Goal: Task Accomplishment & Management: Manage account settings

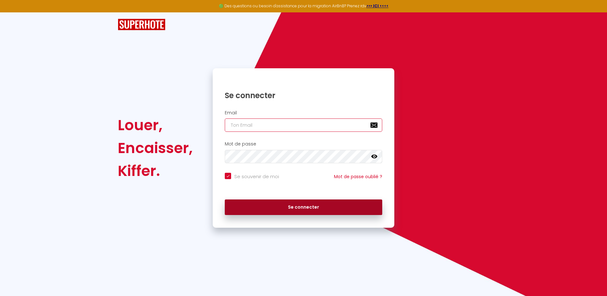
type input "[EMAIL_ADDRESS][DOMAIN_NAME]"
click at [310, 210] on button "Se connecter" at bounding box center [304, 207] width 158 height 16
checkbox input "true"
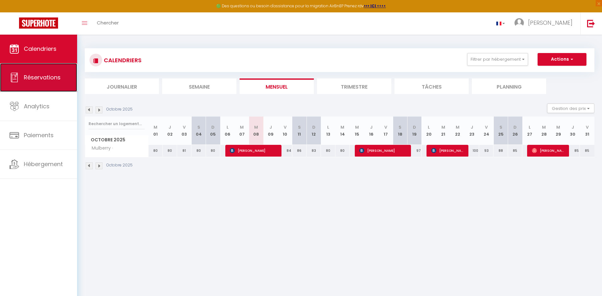
click at [48, 79] on span "Réservations" at bounding box center [42, 77] width 37 height 8
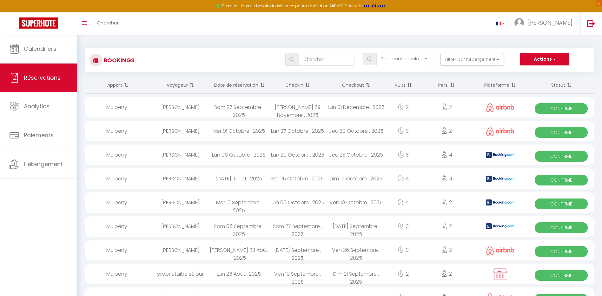
click at [233, 85] on th "Date de réservation" at bounding box center [239, 85] width 59 height 17
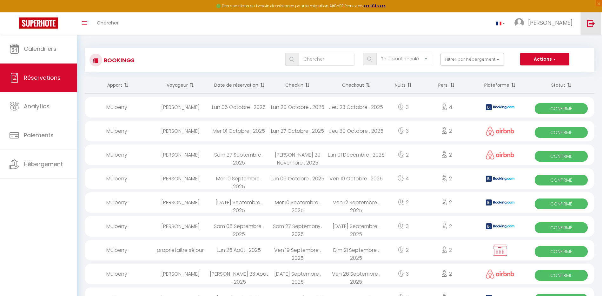
click at [593, 22] on img at bounding box center [592, 23] width 8 height 8
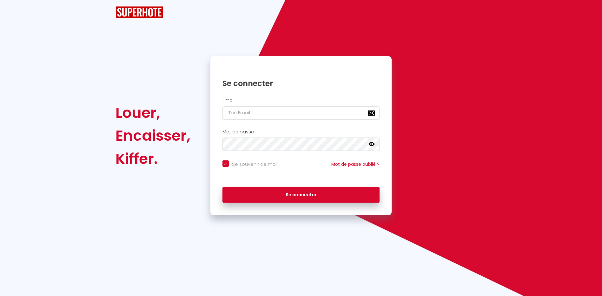
checkbox input "true"
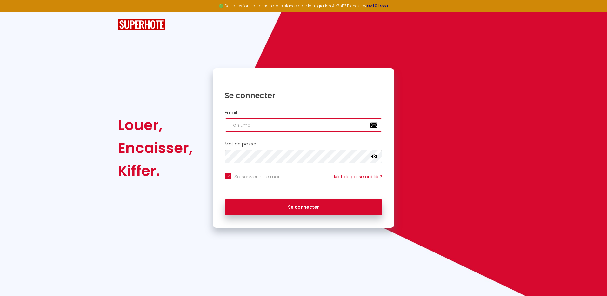
type input "[EMAIL_ADDRESS][DOMAIN_NAME]"
checkbox input "true"
